Goal: Information Seeking & Learning: Learn about a topic

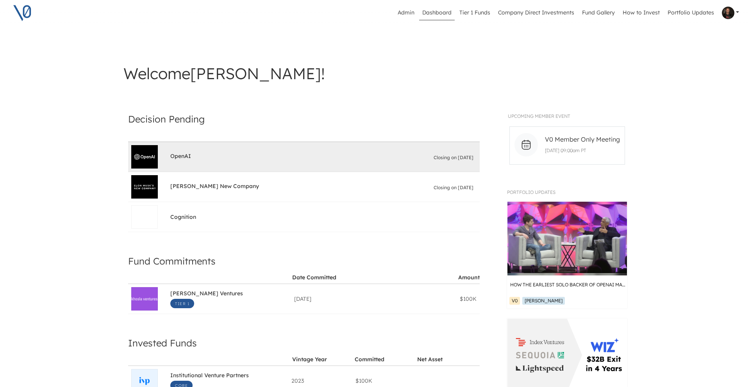
scroll to position [4, 0]
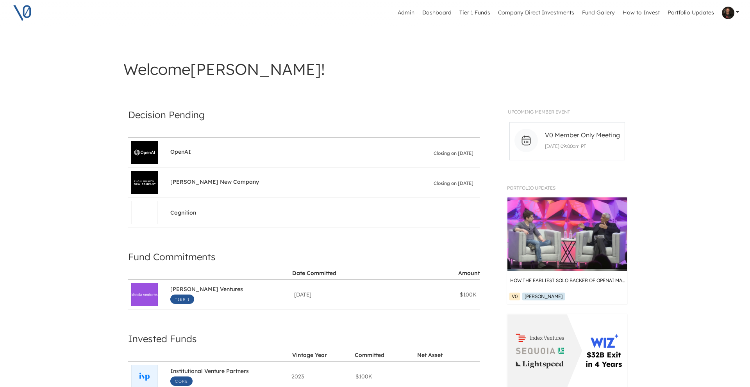
click at [609, 12] on link "Fund Gallery" at bounding box center [598, 12] width 39 height 15
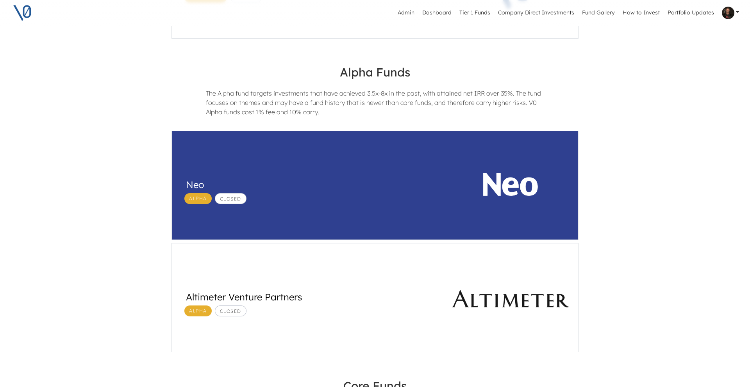
scroll to position [202, 0]
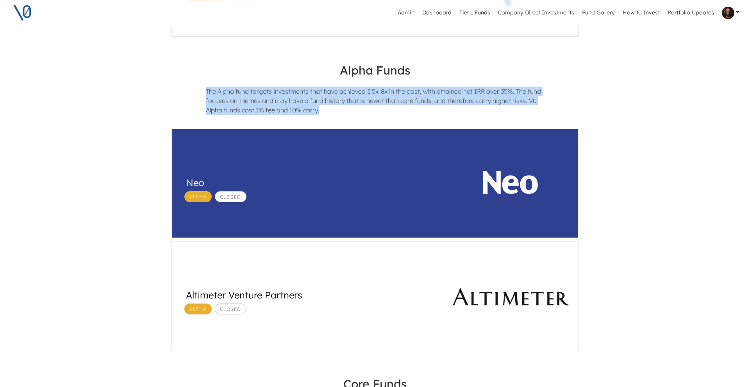
drag, startPoint x: 204, startPoint y: 89, endPoint x: 322, endPoint y: 114, distance: 120.4
click at [322, 114] on div "The Alpha fund targets investments that have achieved 3.5x-8x in the past, with…" at bounding box center [375, 104] width 350 height 34
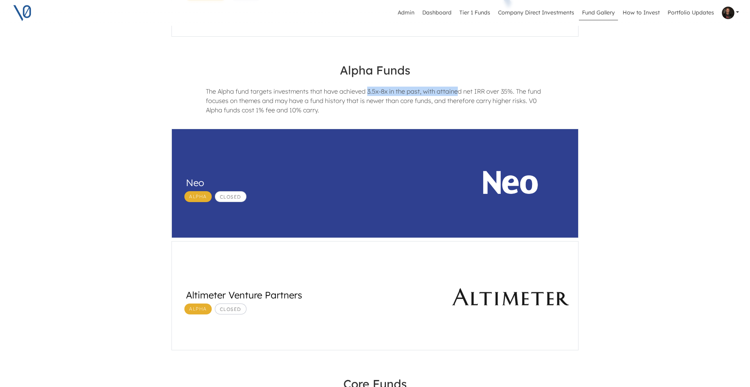
drag, startPoint x: 365, startPoint y: 92, endPoint x: 485, endPoint y: 95, distance: 119.9
click at [455, 94] on div "The Alpha fund targets investments that have achieved 3.5x-8x in the past, with…" at bounding box center [375, 104] width 350 height 34
drag, startPoint x: 468, startPoint y: 92, endPoint x: 514, endPoint y: 91, distance: 45.3
click at [514, 91] on div "The Alpha fund targets investments that have achieved 3.5x-8x in the past, with…" at bounding box center [375, 104] width 350 height 34
click at [323, 256] on div "Altimeter Venture Partners Alpha Closed" at bounding box center [307, 297] width 271 height 110
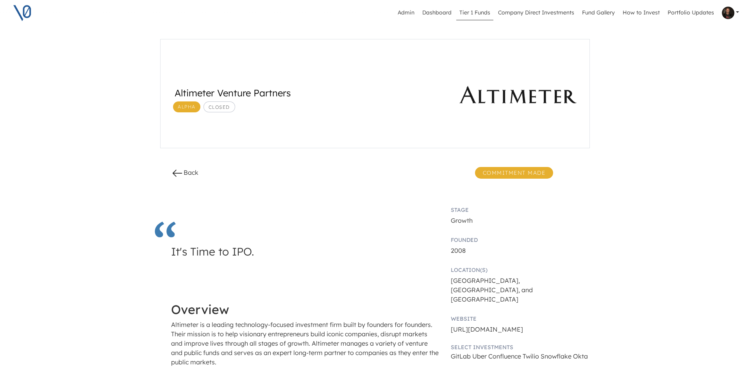
click at [476, 12] on link "Tier 1 Funds" at bounding box center [474, 12] width 37 height 15
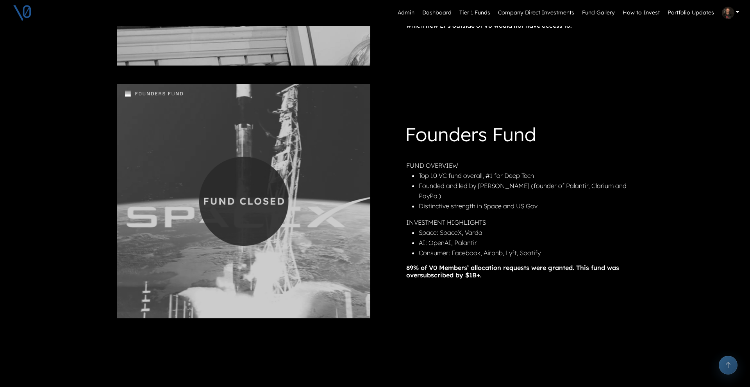
scroll to position [481, 0]
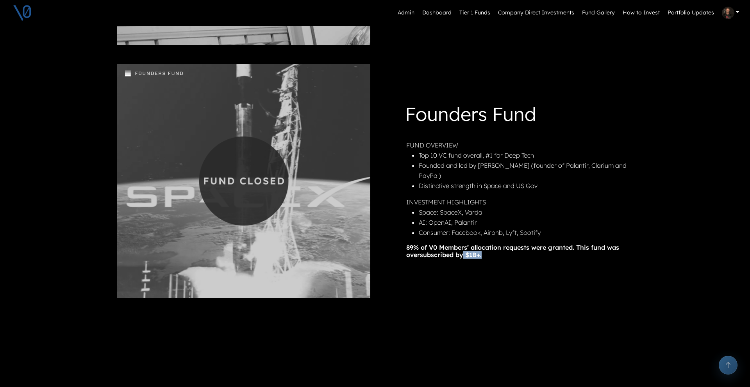
drag, startPoint x: 481, startPoint y: 250, endPoint x: 462, endPoint y: 250, distance: 19.1
click at [462, 250] on h6 "89% of V0 Members’ allocation requests were granted. This fund was oversubscrib…" at bounding box center [518, 251] width 225 height 15
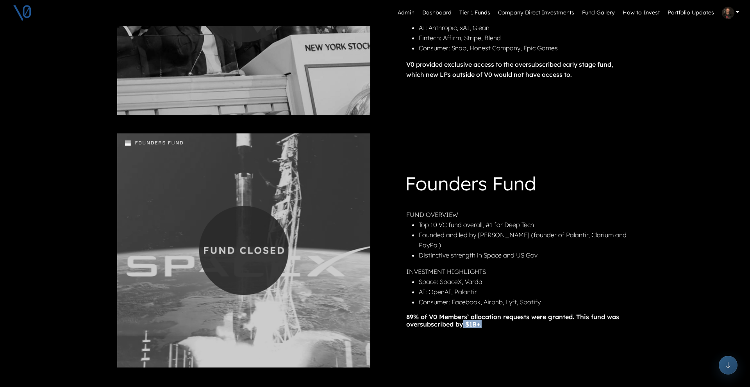
scroll to position [430, 0]
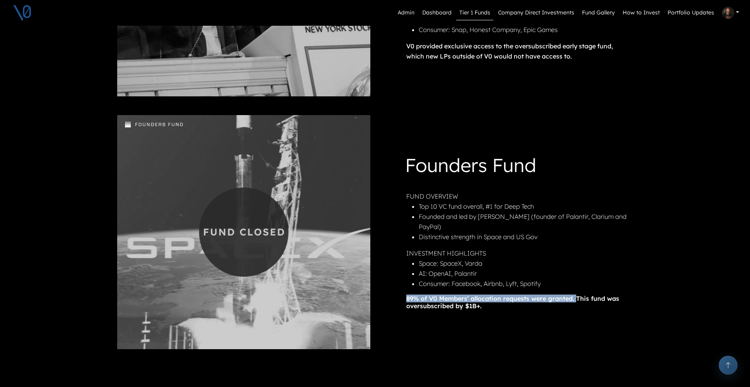
drag, startPoint x: 407, startPoint y: 294, endPoint x: 573, endPoint y: 293, distance: 166.8
click at [574, 295] on h6 "89% of V0 Members’ allocation requests were granted. This fund was oversubscrib…" at bounding box center [518, 302] width 225 height 15
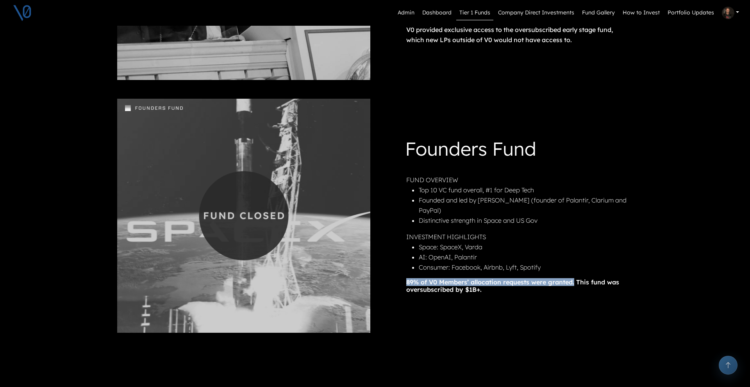
scroll to position [471, 0]
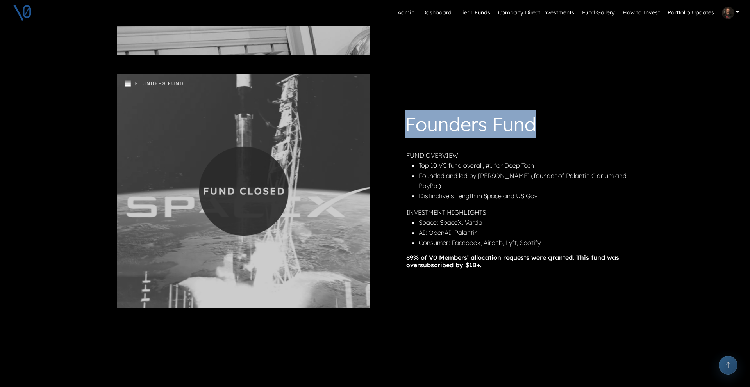
drag, startPoint x: 403, startPoint y: 129, endPoint x: 560, endPoint y: 142, distance: 158.0
click at [560, 142] on div "Founders Fund FUND OVERVIEW Top 10 VC fund overall, #1 for Deep Tech Founded an…" at bounding box center [506, 190] width 250 height 159
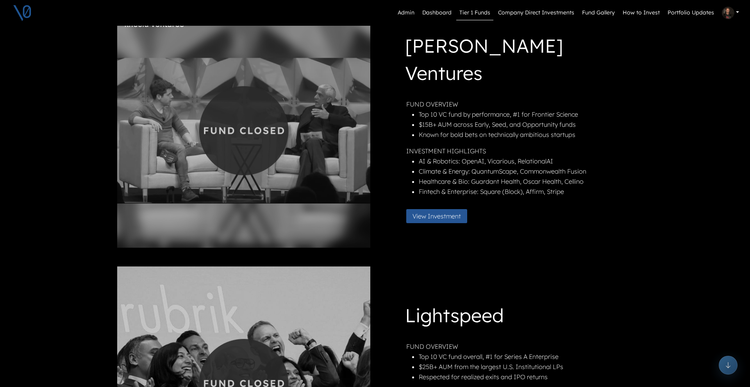
scroll to position [0, 0]
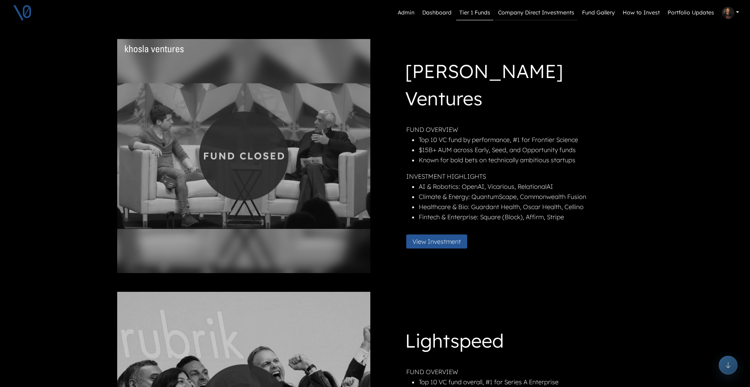
click at [539, 10] on link "Company Direct Investments" at bounding box center [536, 12] width 82 height 15
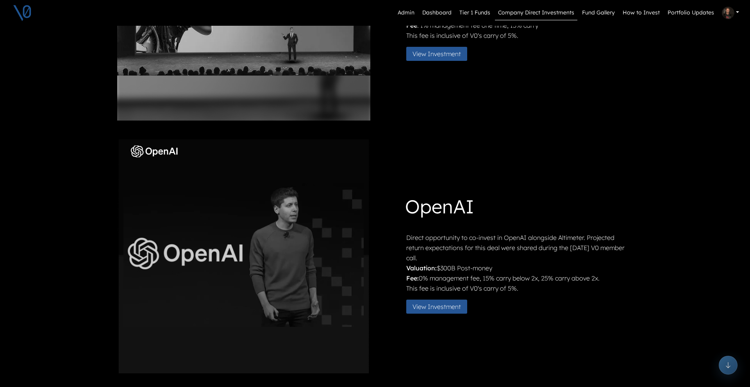
scroll to position [149, 0]
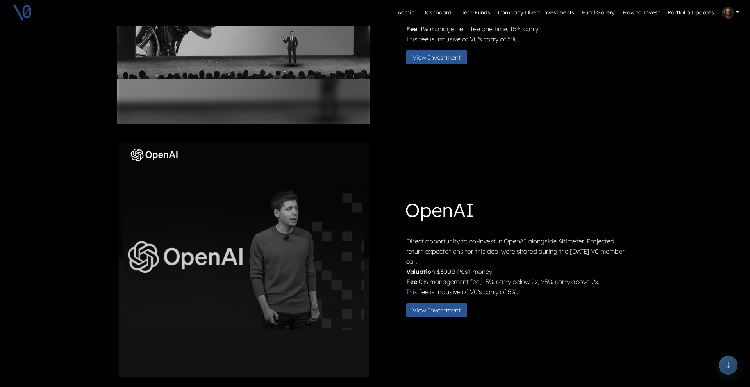
click at [683, 14] on link "Portfolio Updates" at bounding box center [690, 12] width 53 height 15
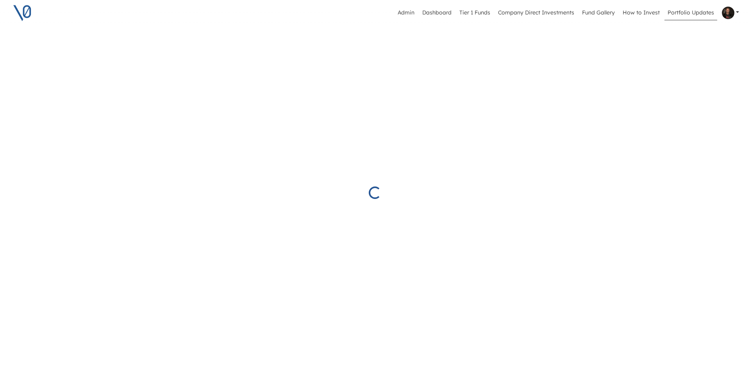
click at [685, 13] on link "Portfolio Updates" at bounding box center [690, 12] width 53 height 15
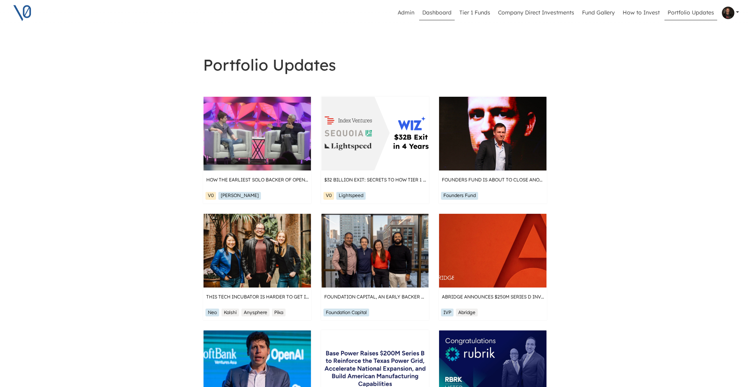
click at [447, 14] on link "Dashboard" at bounding box center [437, 12] width 36 height 15
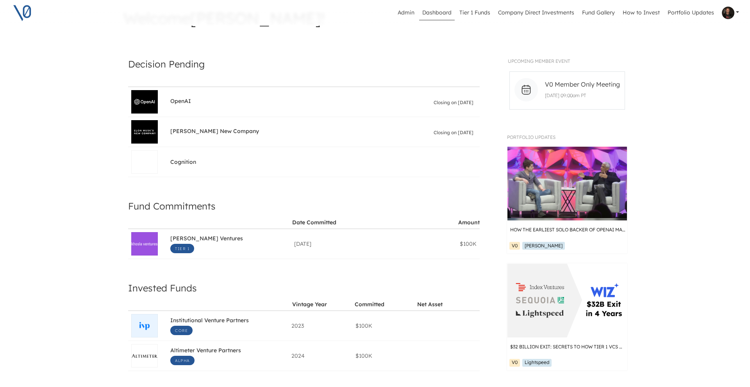
scroll to position [56, 0]
